Goal: Information Seeking & Learning: Learn about a topic

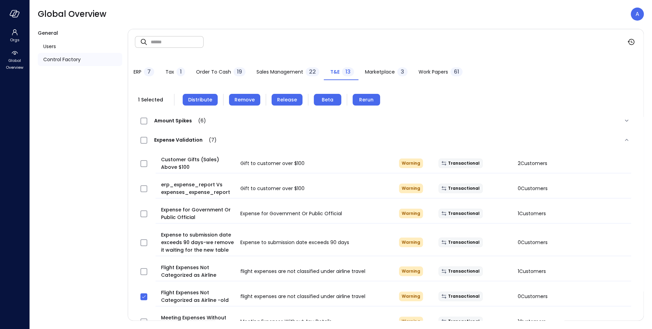
click at [155, 40] on input "text" at bounding box center [177, 42] width 53 height 18
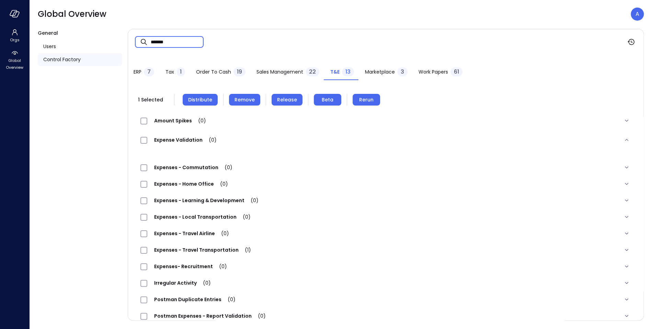
type input "*******"
click at [209, 73] on span "Order to Cash" at bounding box center [213, 72] width 35 height 8
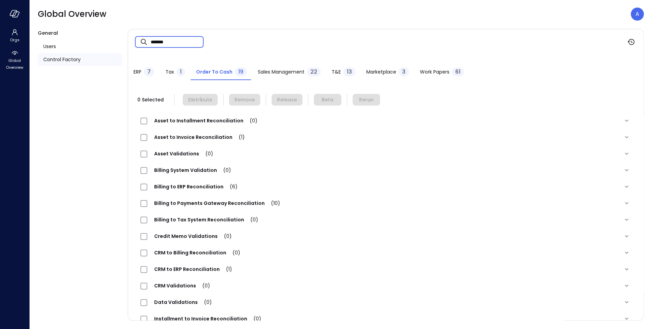
click at [171, 46] on input "*******" at bounding box center [177, 42] width 53 height 18
click at [187, 138] on span "Asset to Invoice Reconciliation (6)" at bounding box center [200, 137] width 106 height 7
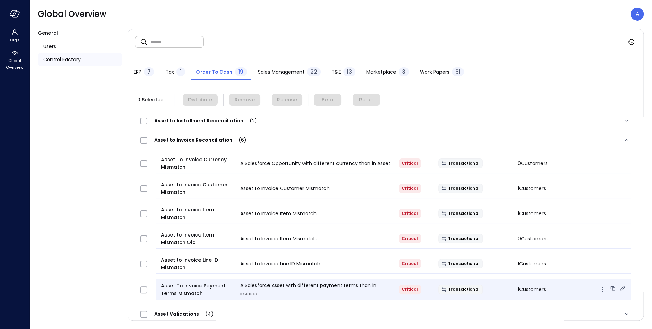
click at [622, 287] on icon at bounding box center [622, 288] width 7 height 7
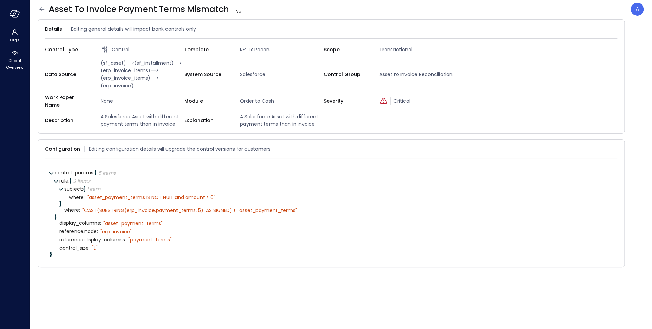
click at [45, 10] on icon at bounding box center [42, 9] width 8 height 8
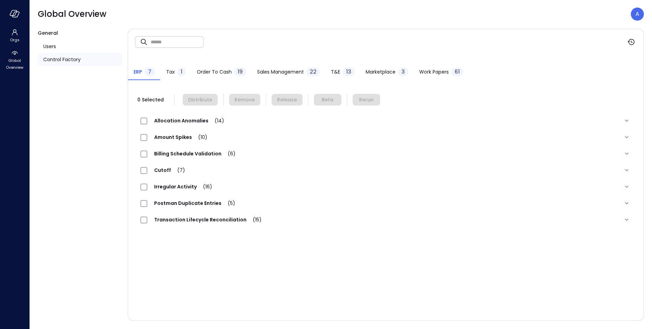
click at [221, 70] on span "Order to Cash" at bounding box center [214, 72] width 35 height 8
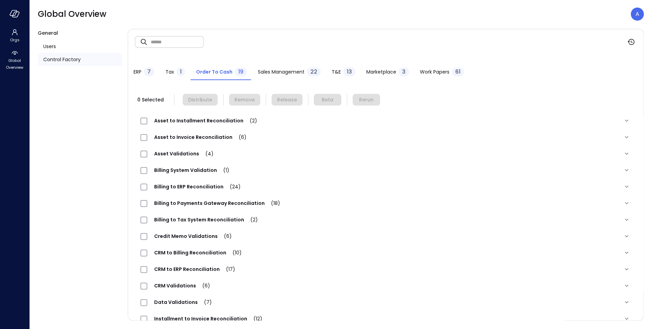
click at [192, 140] on span "Asset to Invoice Reconciliation (6)" at bounding box center [200, 137] width 106 height 7
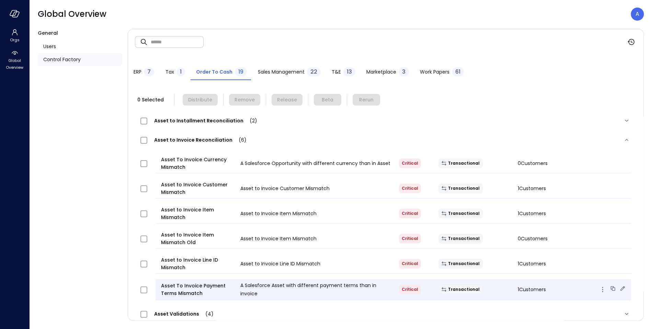
click at [622, 289] on icon at bounding box center [622, 288] width 7 height 7
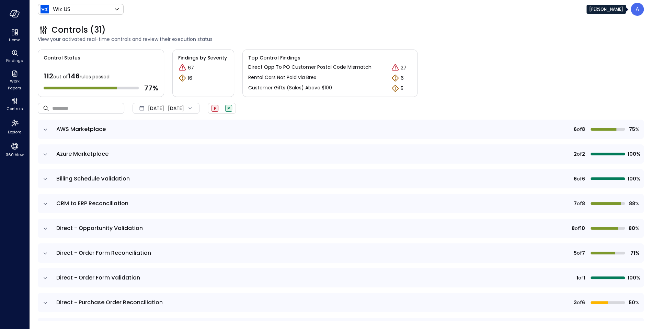
click at [635, 12] on p "A" at bounding box center [637, 9] width 4 height 8
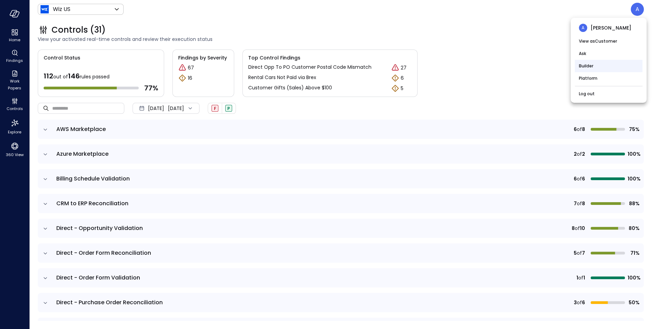
click at [605, 66] on li "Builder" at bounding box center [609, 66] width 68 height 12
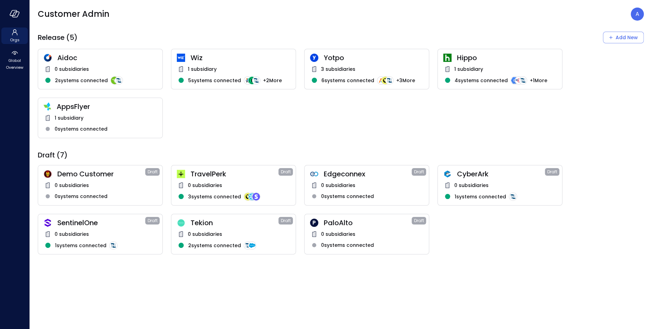
click at [226, 62] on div "Wiz 1 subsidiary 5 systems connected + 2 More" at bounding box center [233, 69] width 125 height 41
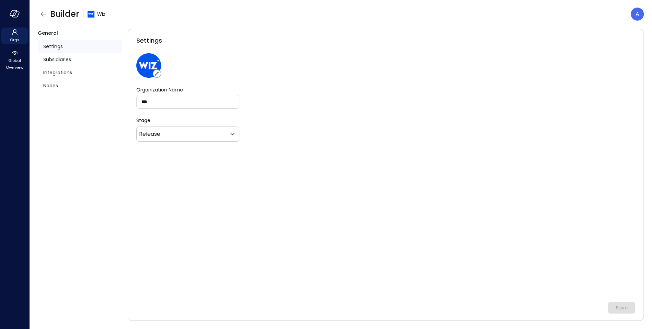
click at [210, 71] on div "Settings Organization Name *** Organization Name Stage Release ******* ​ Save" at bounding box center [386, 174] width 516 height 291
click at [60, 83] on div "Nodes" at bounding box center [80, 85] width 84 height 13
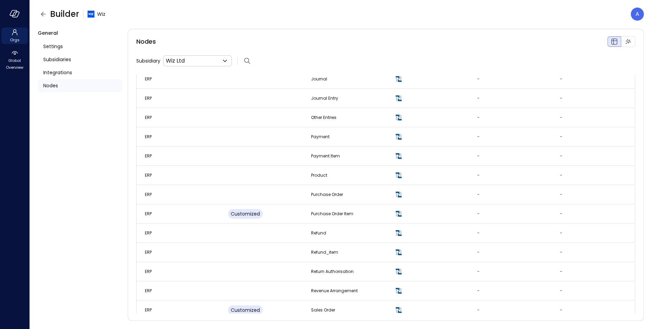
scroll to position [797, 0]
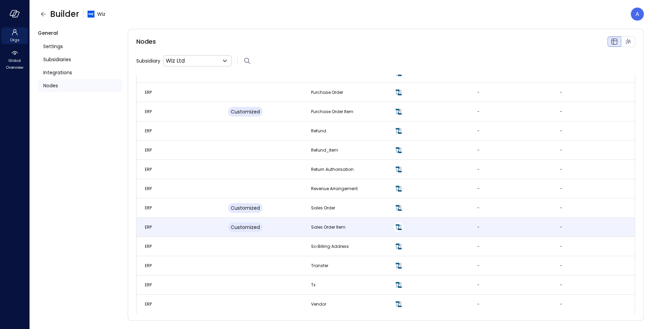
click at [175, 225] on td "ERP" at bounding box center [178, 226] width 83 height 19
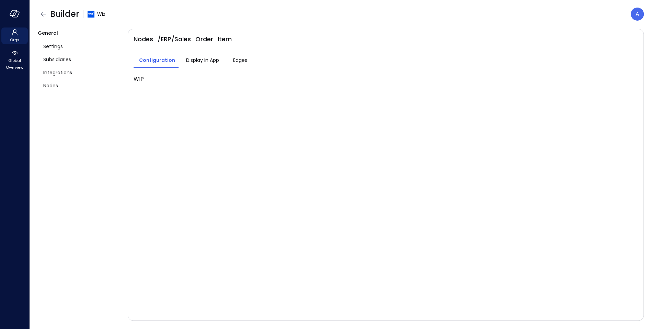
click at [196, 61] on span "Display In App" at bounding box center [202, 60] width 33 height 8
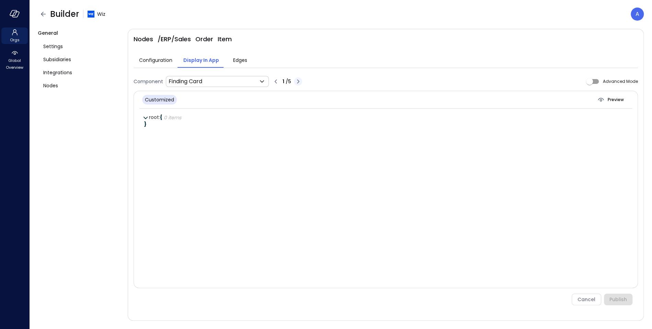
click at [298, 82] on icon "button" at bounding box center [298, 81] width 8 height 8
click at [298, 82] on icon "button" at bounding box center [299, 81] width 8 height 8
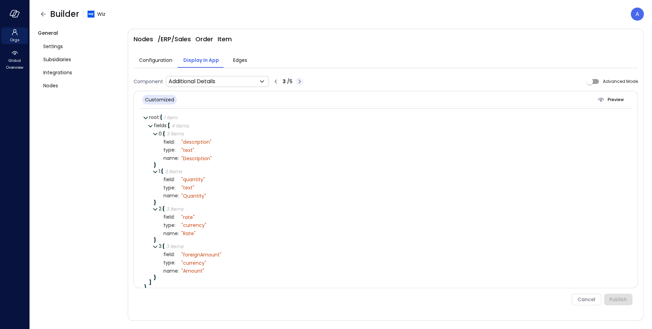
click at [298, 82] on icon "button" at bounding box center [299, 81] width 8 height 8
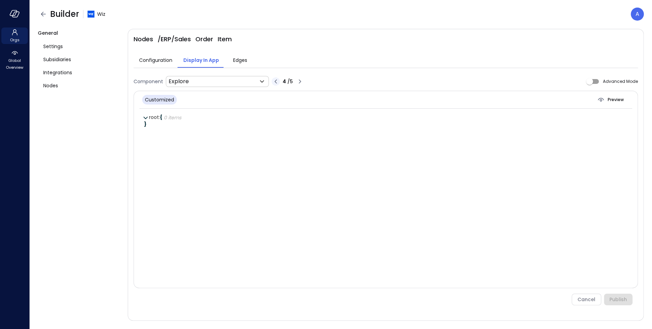
click at [276, 82] on icon "button" at bounding box center [276, 81] width 2 height 4
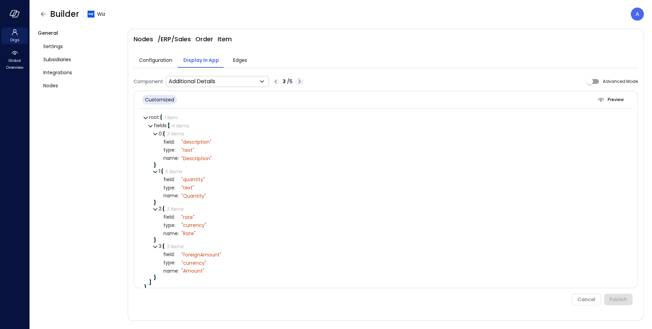
click at [303, 81] on icon "button" at bounding box center [299, 81] width 8 height 8
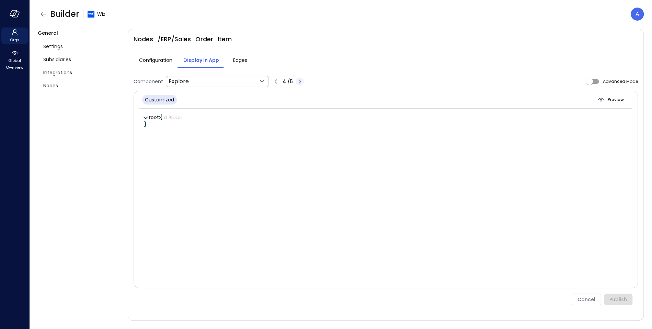
click at [303, 81] on icon "button" at bounding box center [300, 81] width 8 height 8
type input "**********"
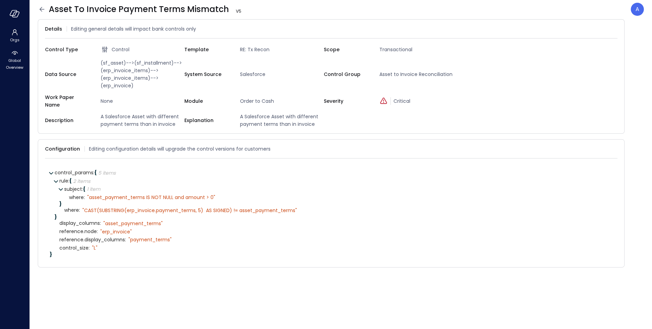
click at [41, 7] on icon at bounding box center [42, 9] width 8 height 8
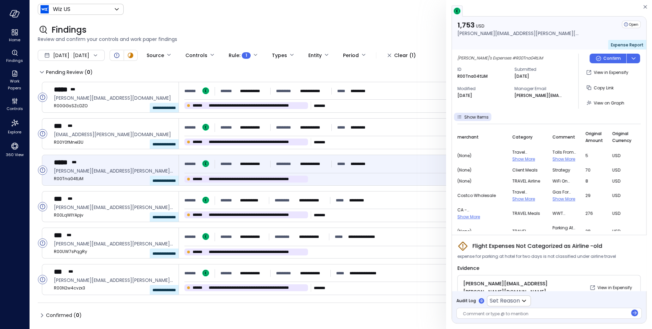
scroll to position [64, 0]
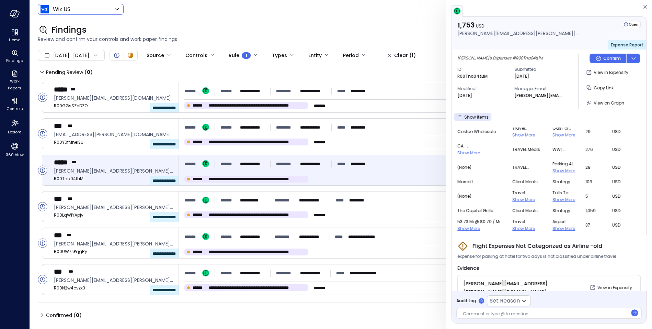
click at [91, 12] on body "**********" at bounding box center [326, 164] width 652 height 329
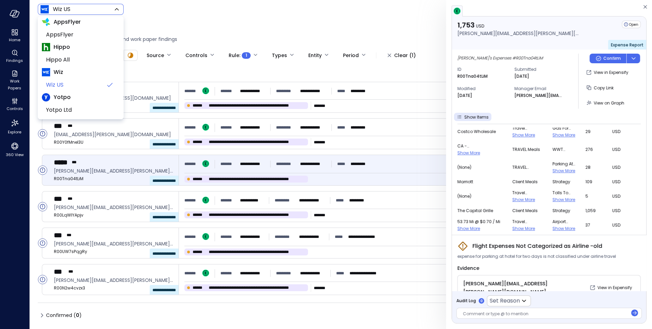
scroll to position [0, 0]
click at [71, 39] on span "AppsFlyer" at bounding box center [80, 39] width 68 height 8
type input "*******"
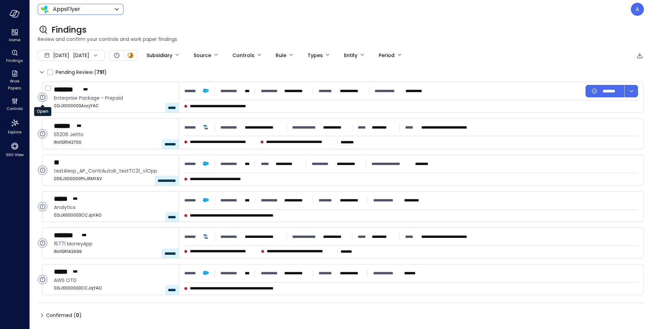
click at [44, 99] on circle "Open" at bounding box center [42, 97] width 9 height 9
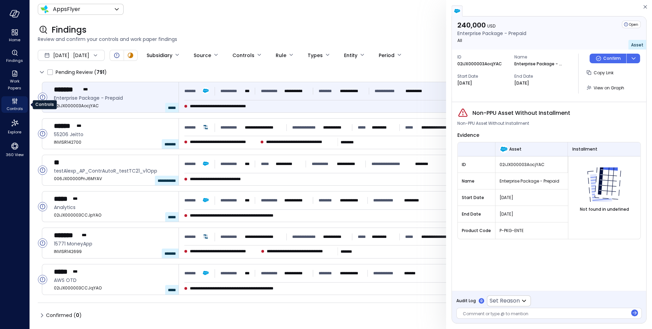
click at [14, 100] on icon "Controls" at bounding box center [15, 101] width 8 height 8
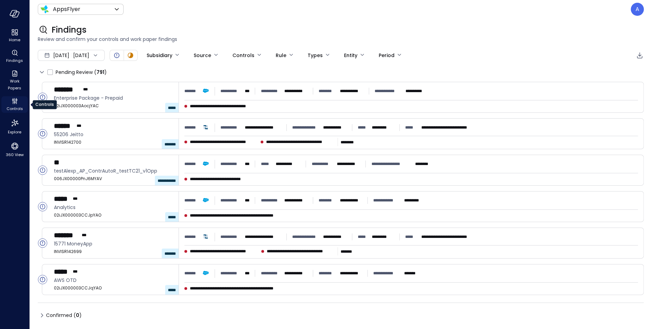
click at [14, 99] on icon "Controls" at bounding box center [15, 101] width 8 height 8
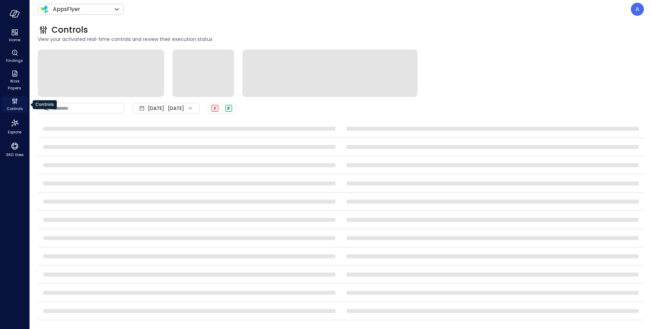
click at [13, 104] on icon "Controls" at bounding box center [15, 101] width 8 height 8
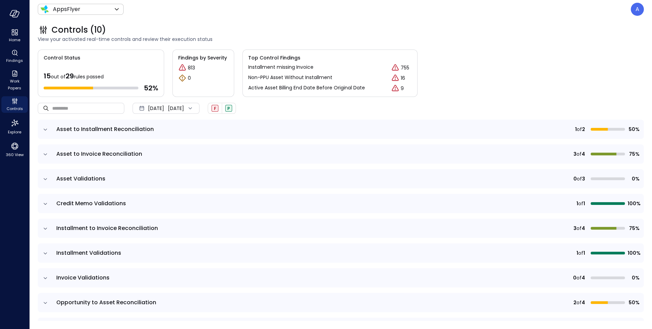
click at [50, 153] on td at bounding box center [45, 153] width 14 height 19
click at [47, 152] on icon "expand row" at bounding box center [45, 154] width 7 height 7
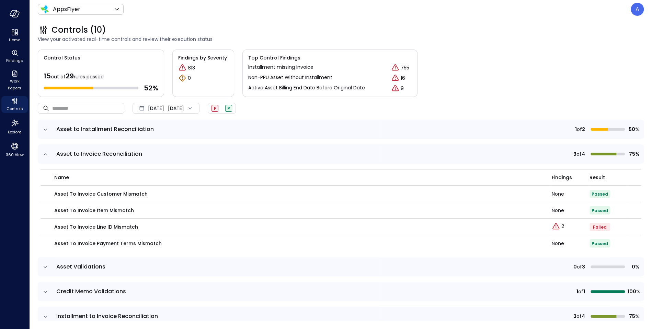
click at [164, 109] on span "Sep 1, 2025" at bounding box center [156, 108] width 16 height 8
click at [169, 150] on li "Current Year 2025" at bounding box center [169, 149] width 55 height 11
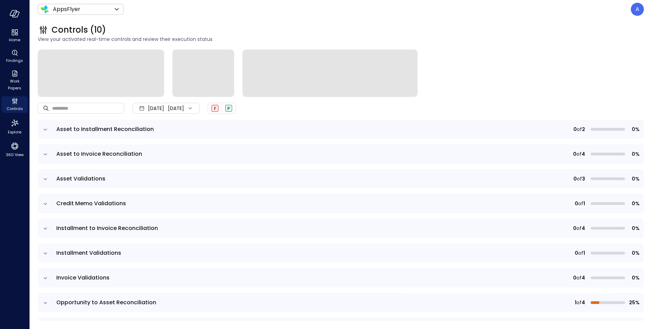
click at [48, 152] on icon "expand row" at bounding box center [45, 154] width 7 height 7
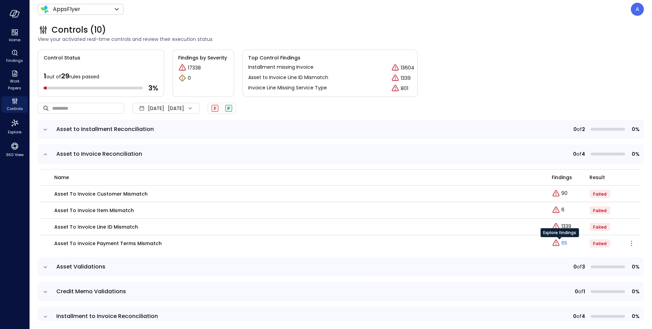
click at [557, 243] on icon "Explore findings" at bounding box center [556, 243] width 8 height 8
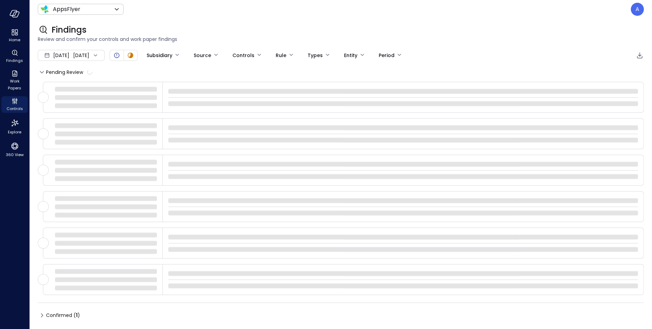
type input "****"
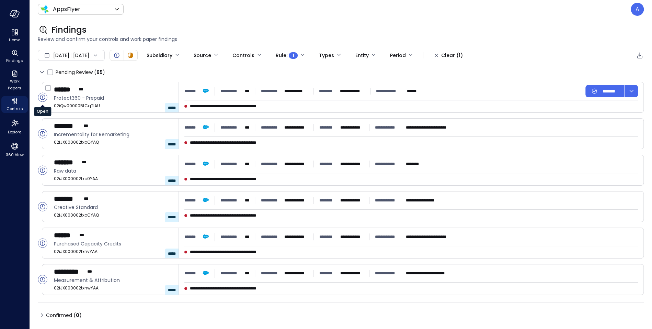
click at [41, 98] on circle "Open" at bounding box center [42, 97] width 9 height 9
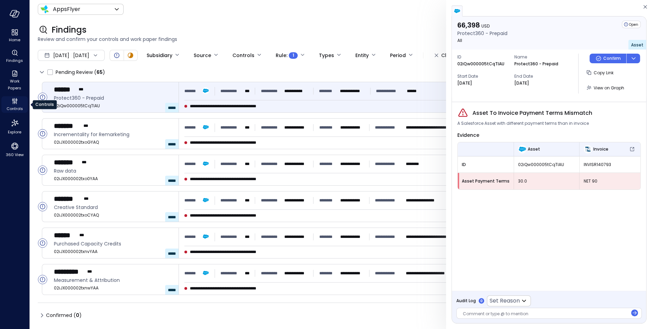
click at [16, 100] on icon "Controls" at bounding box center [16, 100] width 2 height 2
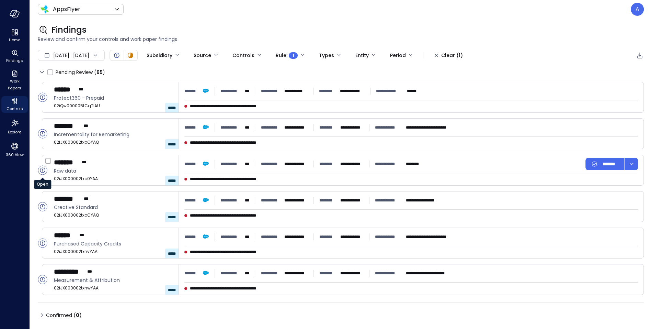
click at [42, 168] on icon "Open" at bounding box center [42, 169] width 5 height 5
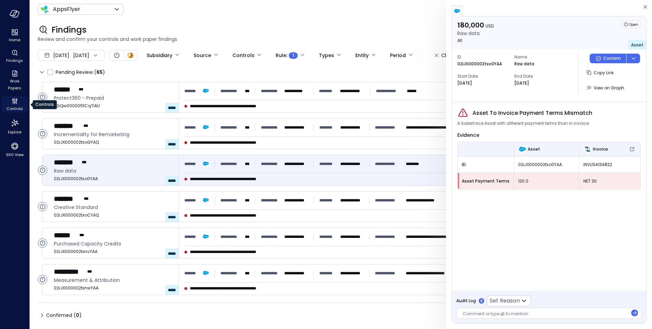
click at [11, 104] on icon "Controls" at bounding box center [15, 101] width 8 height 8
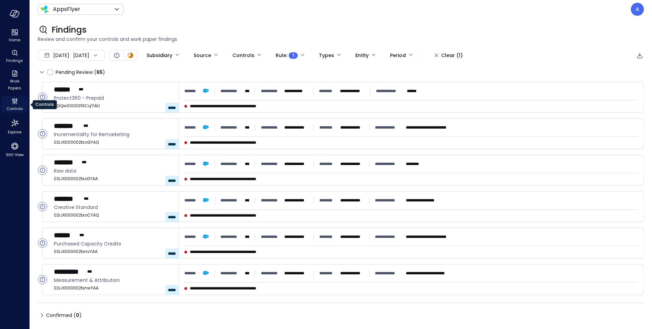
click at [11, 104] on icon "Controls" at bounding box center [15, 101] width 8 height 8
